Goal: Task Accomplishment & Management: Complete application form

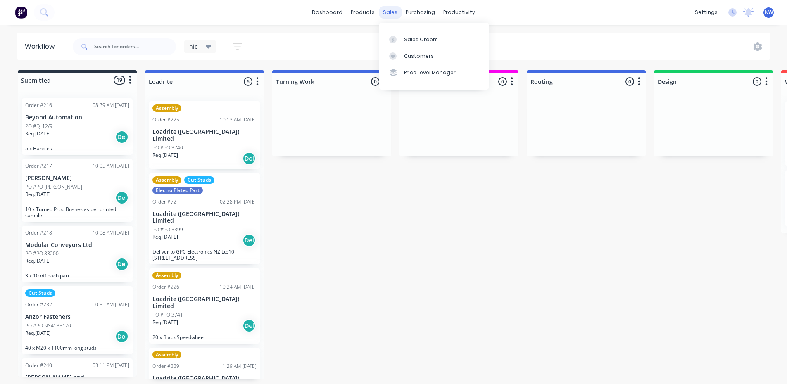
click at [390, 12] on div "sales" at bounding box center [390, 12] width 23 height 12
click at [408, 40] on div "Sales Orders" at bounding box center [421, 39] width 34 height 7
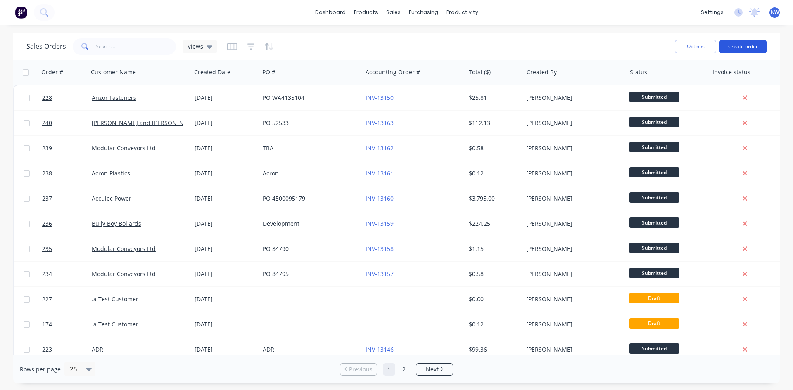
click at [740, 46] on button "Create order" at bounding box center [742, 46] width 47 height 13
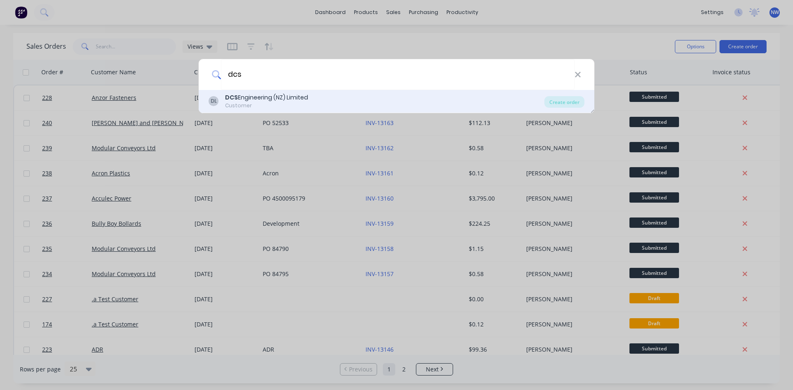
type input "dcs"
click at [268, 100] on div "DCS Engineering (NZ) Limited" at bounding box center [266, 97] width 83 height 9
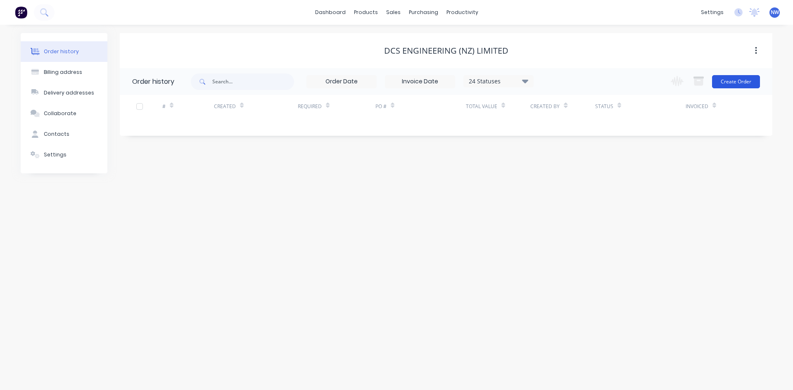
click at [740, 85] on button "Create Order" at bounding box center [736, 81] width 48 height 13
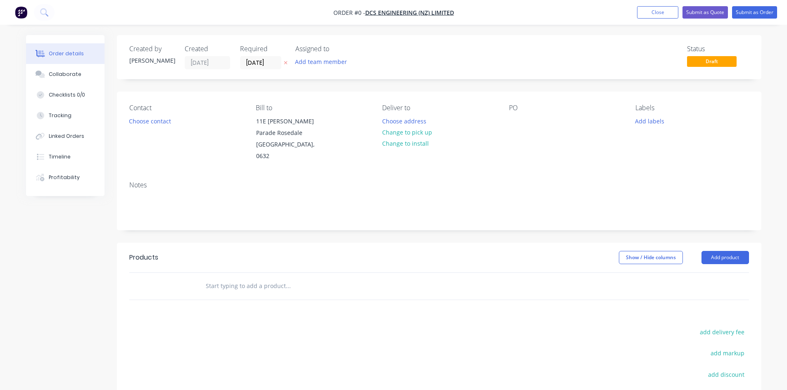
click at [528, 110] on div "PO" at bounding box center [565, 108] width 113 height 8
click at [505, 106] on div "Contact Choose contact [PERSON_NAME] to [STREET_ADDRESS][PERSON_NAME] Deliver t…" at bounding box center [439, 133] width 644 height 83
click at [514, 111] on div "PO" at bounding box center [565, 108] width 113 height 8
click at [514, 121] on div at bounding box center [515, 121] width 13 height 12
click at [737, 251] on div "Order details Collaborate Checklists 0/0 Tracking Linked Orders Timeline Profit…" at bounding box center [394, 273] width 752 height 476
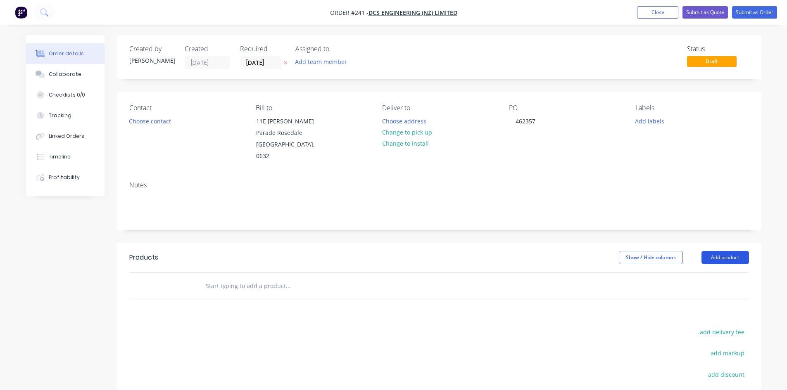
click at [724, 251] on button "Add product" at bounding box center [724, 257] width 47 height 13
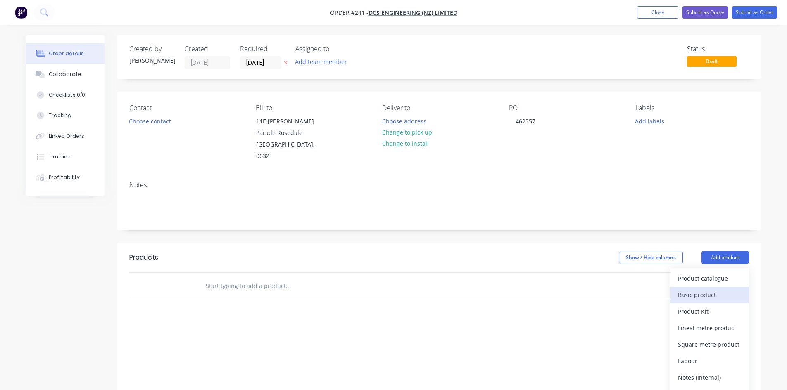
click at [705, 289] on div "Basic product" at bounding box center [710, 295] width 64 height 12
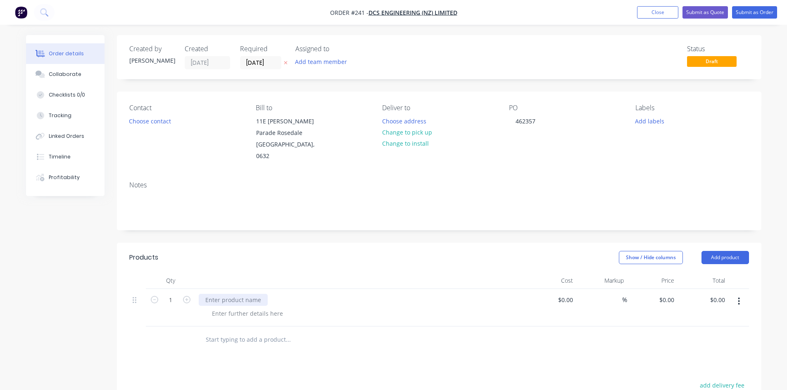
click at [231, 294] on div at bounding box center [233, 300] width 69 height 12
click at [567, 294] on input at bounding box center [566, 300] width 19 height 12
type input "$21.23"
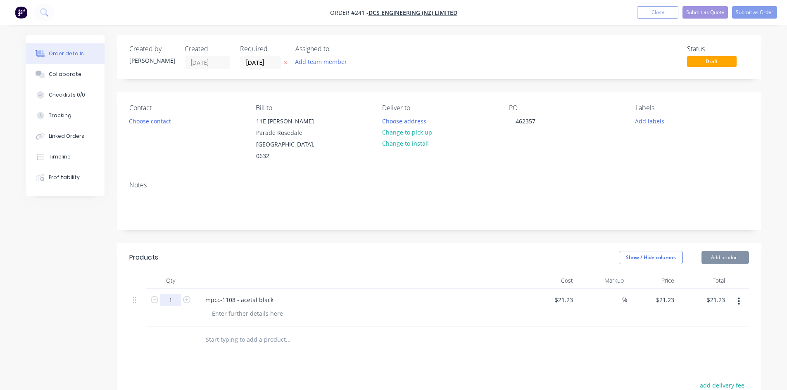
click at [176, 294] on input "1" at bounding box center [170, 300] width 21 height 12
type input "80"
type input "$1,698.40"
click at [517, 349] on div "Products Show / Hide columns Add product Qty Cost Markup Price Total 80 mpcc-11…" at bounding box center [439, 397] width 644 height 309
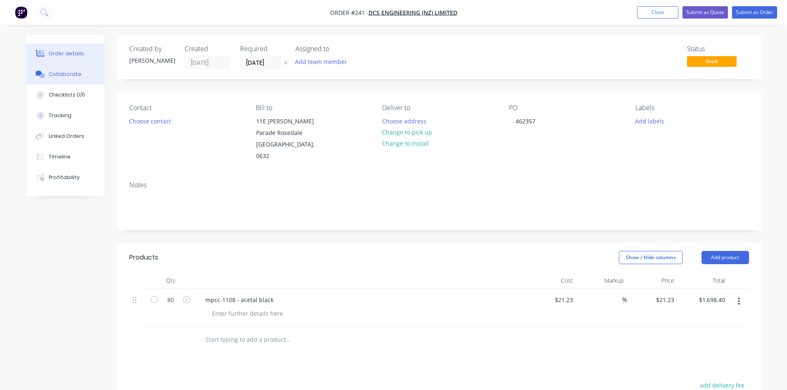
click at [70, 77] on div "Collaborate" at bounding box center [65, 74] width 33 height 7
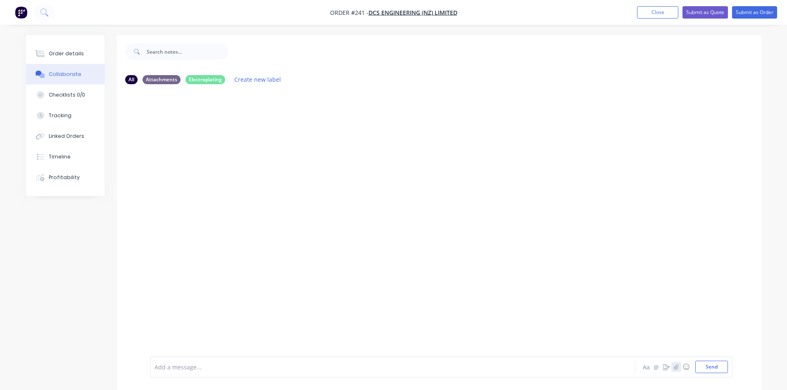
click at [678, 371] on button "button" at bounding box center [676, 367] width 10 height 10
click at [708, 369] on button "Send" at bounding box center [711, 367] width 33 height 12
click at [64, 55] on div "Order details" at bounding box center [66, 53] width 35 height 7
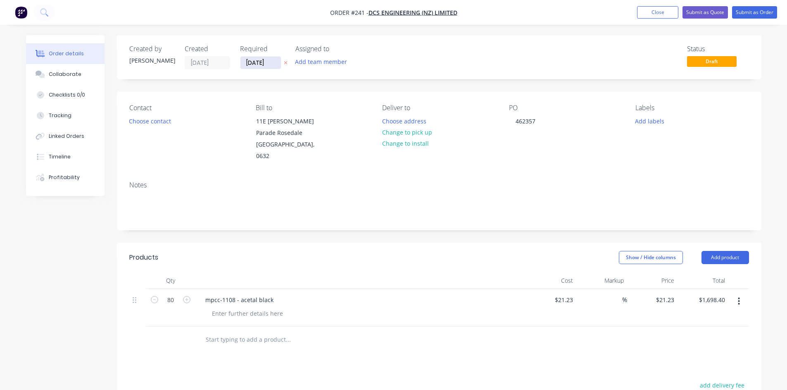
click at [269, 64] on input "[DATE]" at bounding box center [260, 63] width 40 height 12
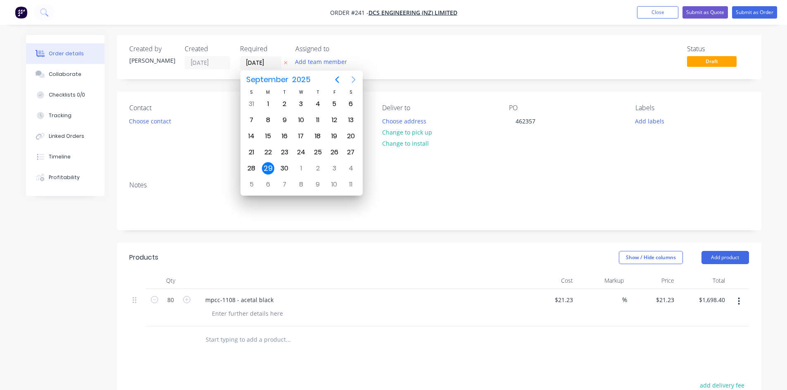
click at [353, 81] on icon "Next page" at bounding box center [354, 80] width 10 height 10
click at [271, 119] on div "6" at bounding box center [268, 120] width 12 height 12
type input "[DATE]"
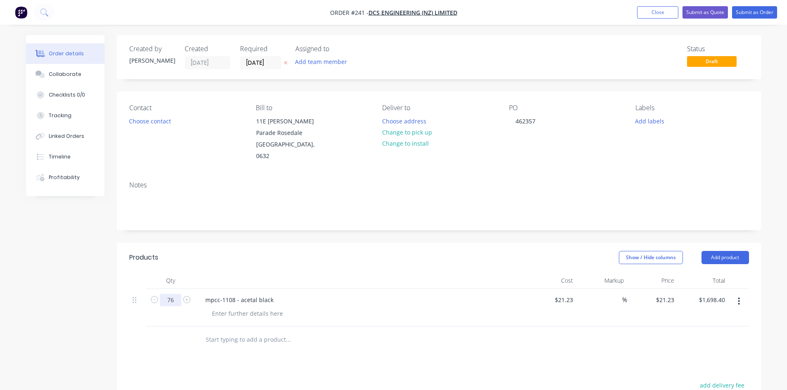
type input "76"
type input "$1,613.48"
click at [141, 337] on div at bounding box center [137, 340] width 17 height 27
click at [753, 11] on button "Submit as Order" at bounding box center [754, 12] width 45 height 12
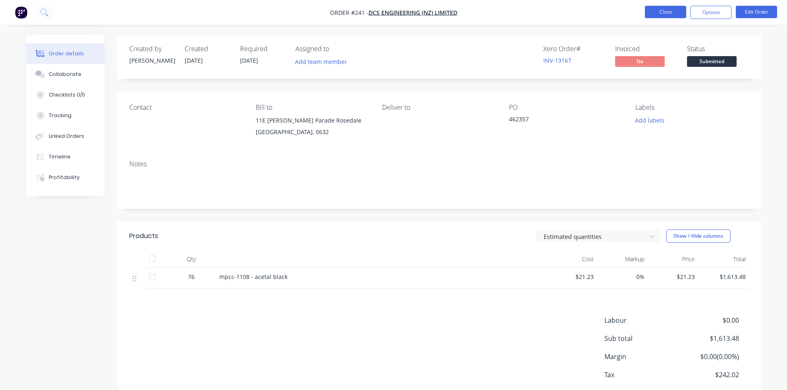
click at [672, 13] on button "Close" at bounding box center [665, 12] width 41 height 12
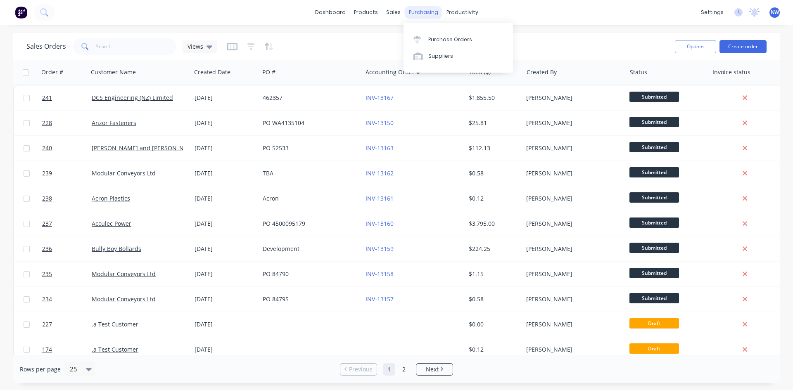
click at [422, 12] on div "purchasing" at bounding box center [424, 12] width 38 height 12
click at [431, 35] on link "Purchase Orders" at bounding box center [457, 39] width 109 height 17
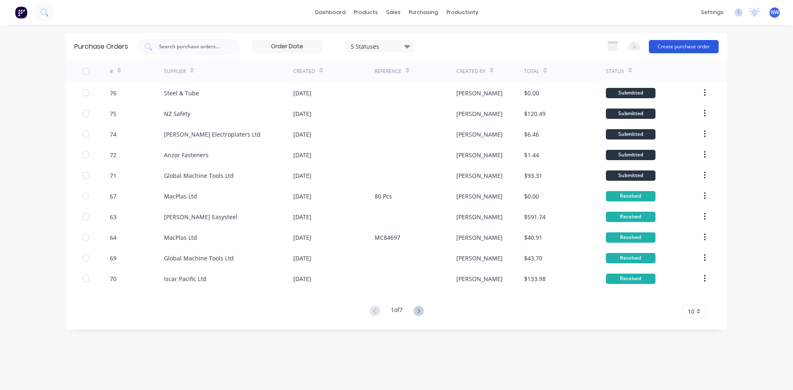
click at [665, 45] on button "Create purchase order" at bounding box center [684, 46] width 70 height 13
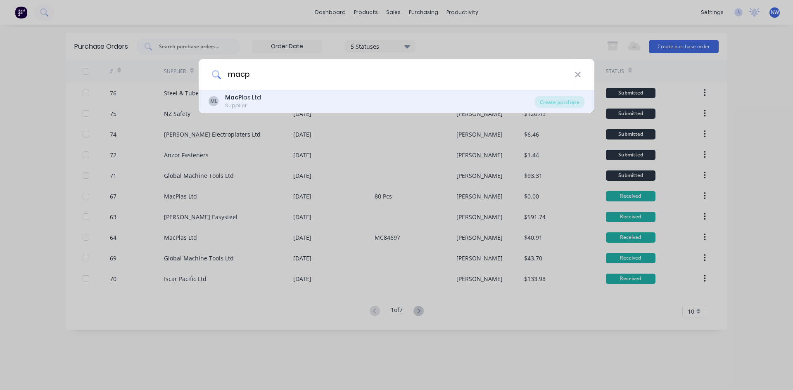
type input "macp"
click at [270, 106] on div "ML MacP las Ltd Supplier" at bounding box center [372, 101] width 326 height 16
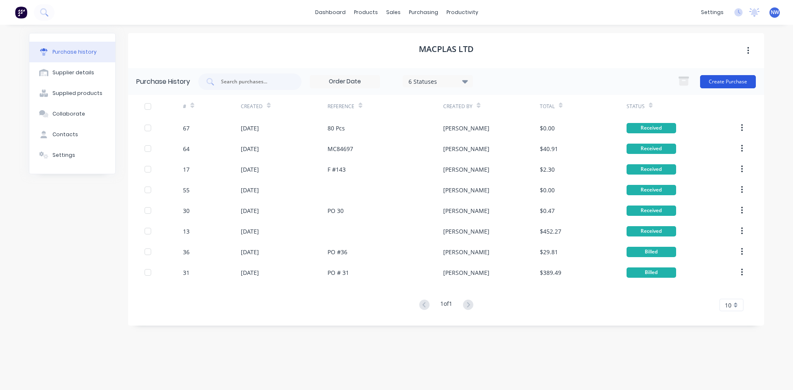
click at [727, 84] on button "Create Purchase" at bounding box center [728, 81] width 56 height 13
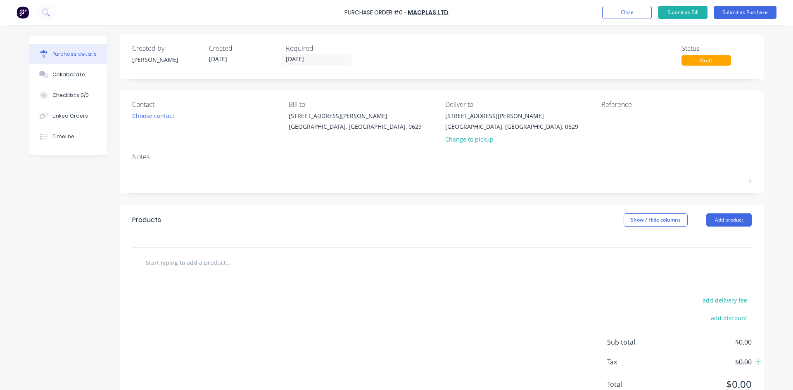
click at [204, 264] on input "text" at bounding box center [227, 262] width 165 height 17
click at [718, 214] on button "Add product" at bounding box center [728, 219] width 45 height 13
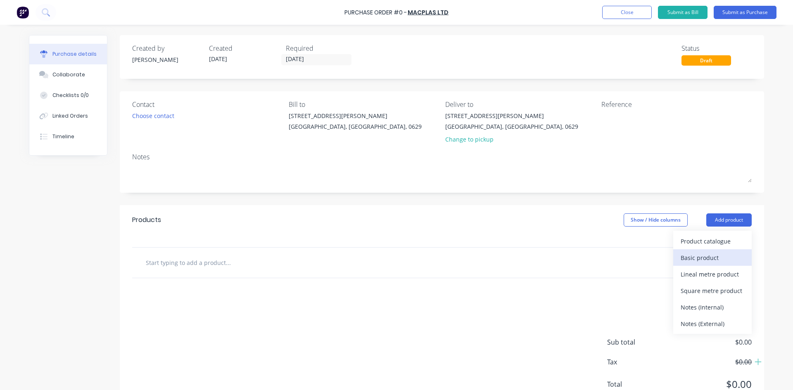
click at [711, 257] on div "Basic product" at bounding box center [712, 258] width 64 height 12
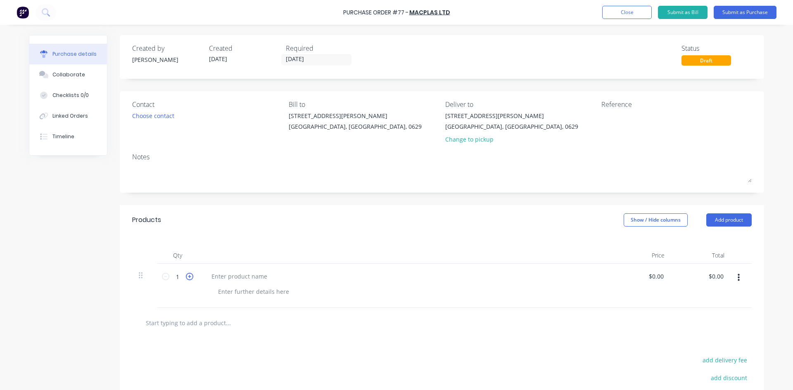
click at [189, 278] on icon at bounding box center [189, 276] width 7 height 7
type input "2"
click at [214, 275] on div at bounding box center [239, 276] width 69 height 12
click at [275, 280] on div "50 mm Black Acetle 600*250" at bounding box center [251, 276] width 92 height 12
click at [255, 280] on div "50 mm Black Acetle 600x250" at bounding box center [250, 276] width 91 height 12
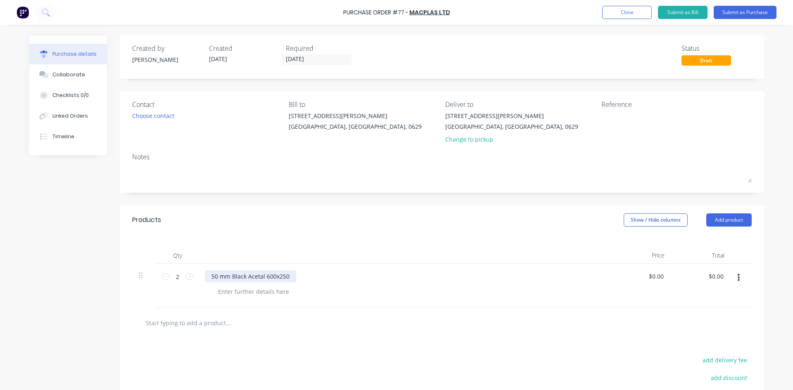
click at [216, 277] on div "50 mm Black Acetal 600x250" at bounding box center [250, 276] width 91 height 12
click at [258, 276] on div "50mm Black Acetal 600x250" at bounding box center [250, 276] width 90 height 12
click at [258, 279] on div "50mm Black Acetal 600x250" at bounding box center [250, 276] width 90 height 12
click at [262, 275] on div "50mm Black Acetal 600x250" at bounding box center [250, 276] width 90 height 12
click at [342, 287] on div at bounding box center [407, 292] width 393 height 12
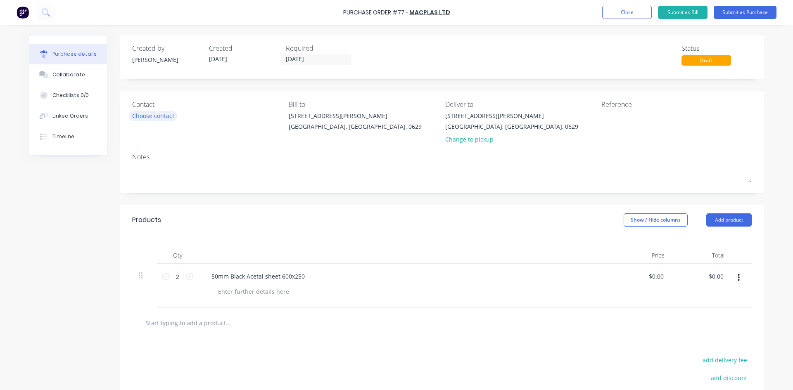
click at [158, 118] on div "Choose contact" at bounding box center [153, 115] width 42 height 9
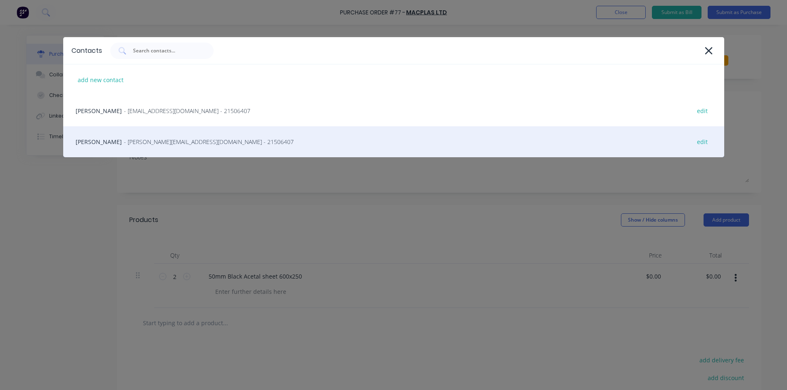
click at [167, 135] on div "JOHN - [EMAIL_ADDRESS][DOMAIN_NAME] - 21506407 edit" at bounding box center [393, 141] width 661 height 31
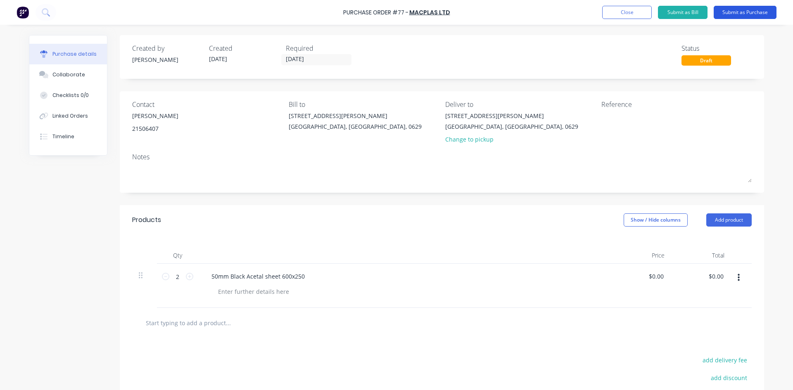
click at [750, 14] on button "Submit as Purchase" at bounding box center [745, 12] width 63 height 13
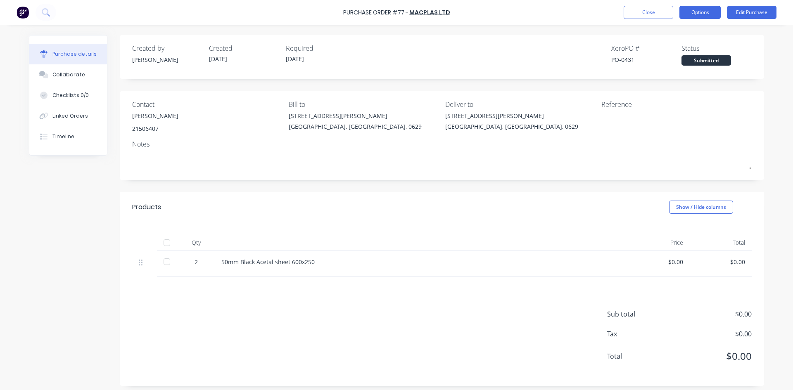
click at [700, 17] on button "Options" at bounding box center [699, 12] width 41 height 13
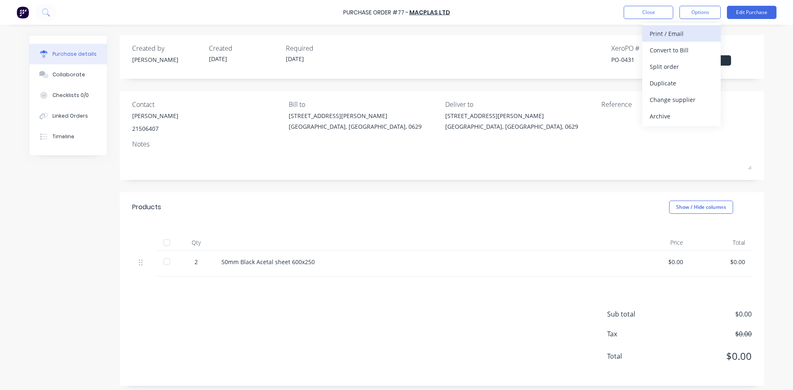
click at [670, 36] on div "Print / Email" at bounding box center [682, 34] width 64 height 12
click at [704, 12] on button "Options" at bounding box center [699, 12] width 41 height 13
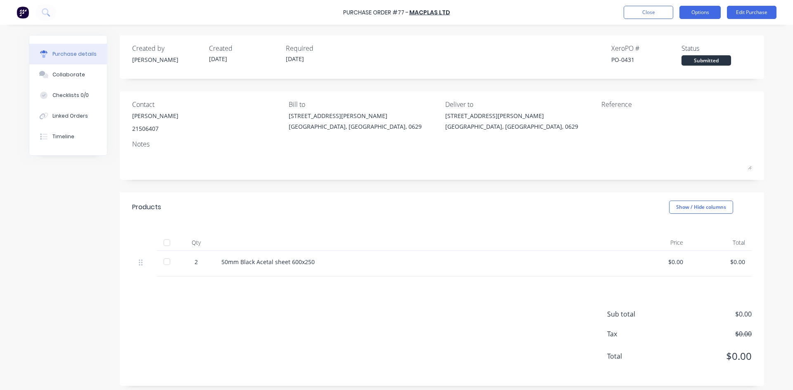
click at [704, 12] on button "Options" at bounding box center [699, 12] width 41 height 13
click at [673, 48] on div "With pricing" at bounding box center [682, 50] width 64 height 12
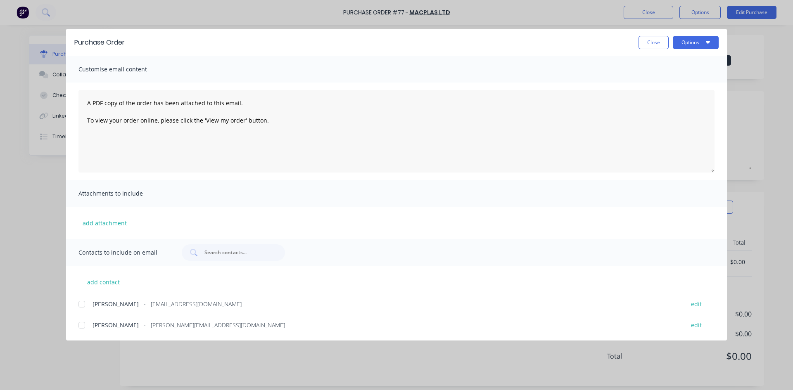
click at [82, 327] on div at bounding box center [81, 325] width 17 height 17
click at [81, 306] on div at bounding box center [81, 304] width 17 height 17
click at [83, 302] on div at bounding box center [81, 304] width 17 height 17
click at [683, 44] on button "Options" at bounding box center [696, 42] width 46 height 13
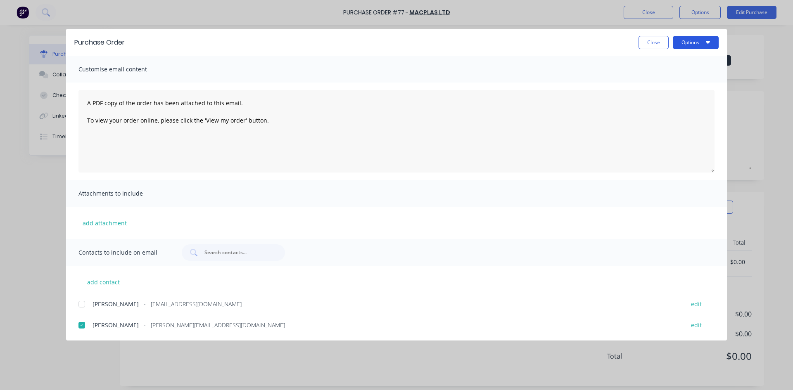
click at [683, 44] on button "Options" at bounding box center [696, 42] width 46 height 13
click at [660, 97] on div "Email" at bounding box center [679, 96] width 64 height 12
click at [660, 41] on button "Close" at bounding box center [653, 42] width 30 height 13
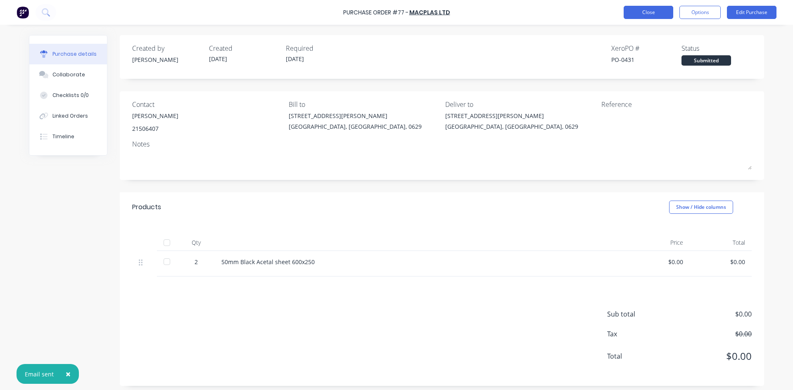
click at [654, 16] on button "Close" at bounding box center [649, 12] width 50 height 13
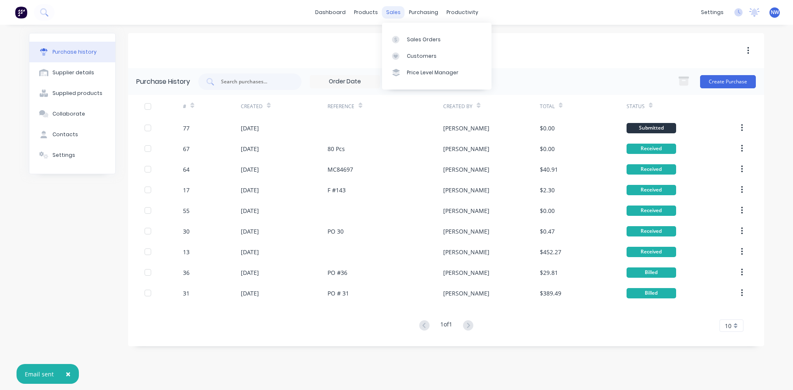
click at [387, 13] on div "sales" at bounding box center [393, 12] width 23 height 12
click at [409, 40] on div "Sales Orders" at bounding box center [424, 39] width 34 height 7
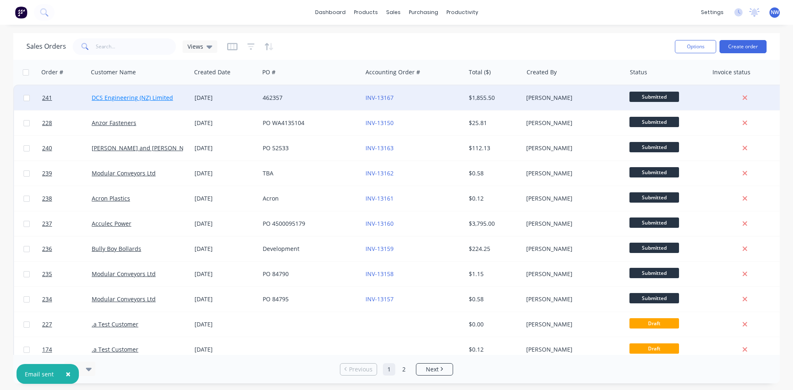
click at [154, 99] on link "DCS Engineering (NZ) Limited" at bounding box center [132, 98] width 81 height 8
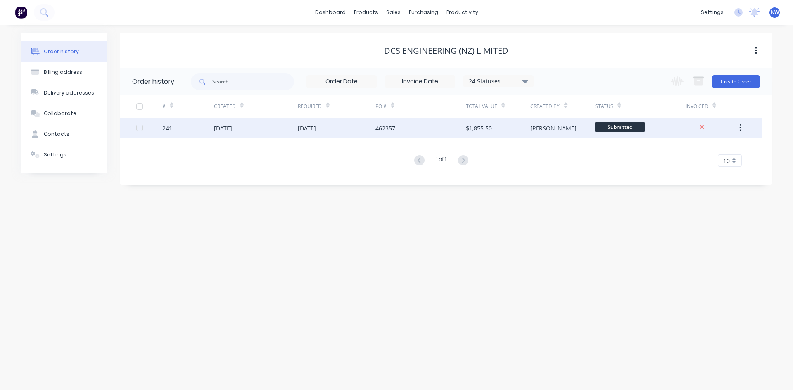
click at [436, 130] on div "462357" at bounding box center [420, 128] width 90 height 21
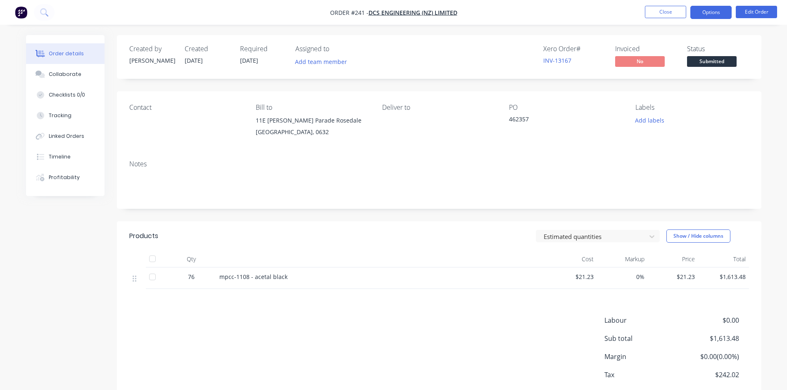
click at [723, 12] on button "Options" at bounding box center [710, 12] width 41 height 13
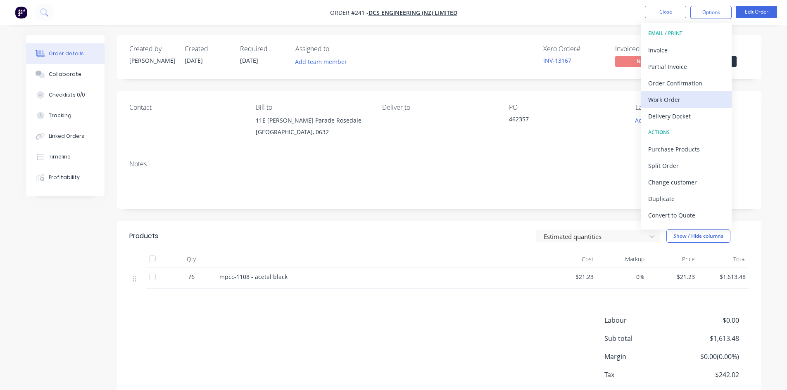
click at [669, 97] on div "Work Order" at bounding box center [686, 100] width 76 height 12
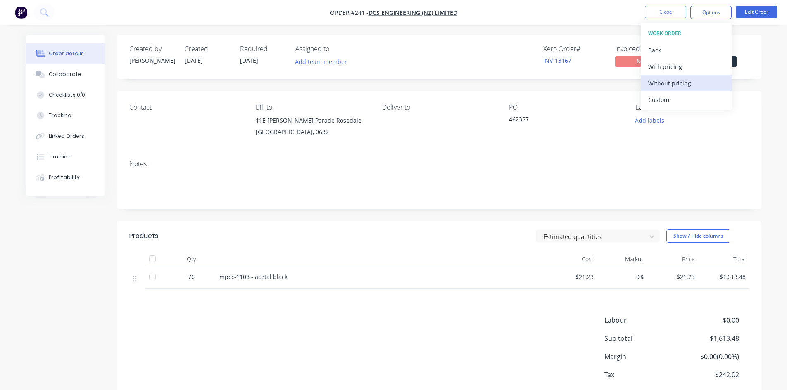
click at [671, 81] on div "Without pricing" at bounding box center [686, 83] width 76 height 12
